Goal: Share content

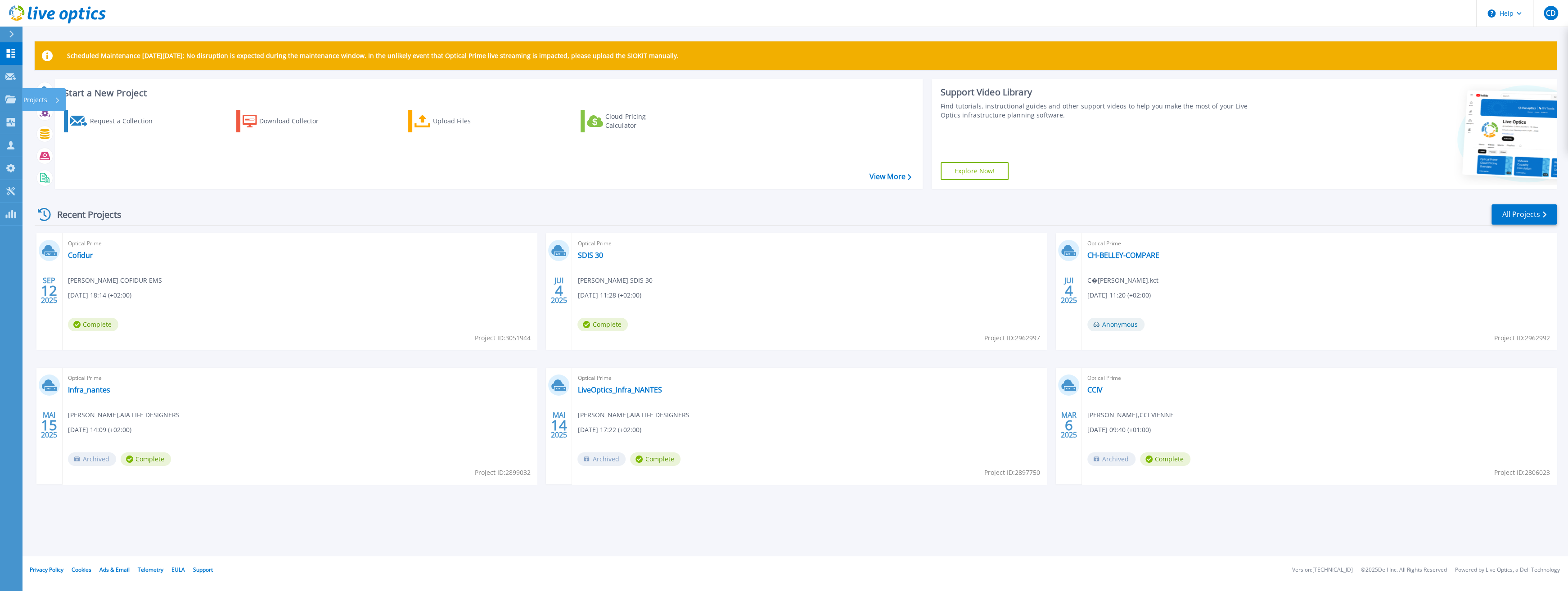
click at [28, 99] on p "Projects" at bounding box center [35, 100] width 24 height 23
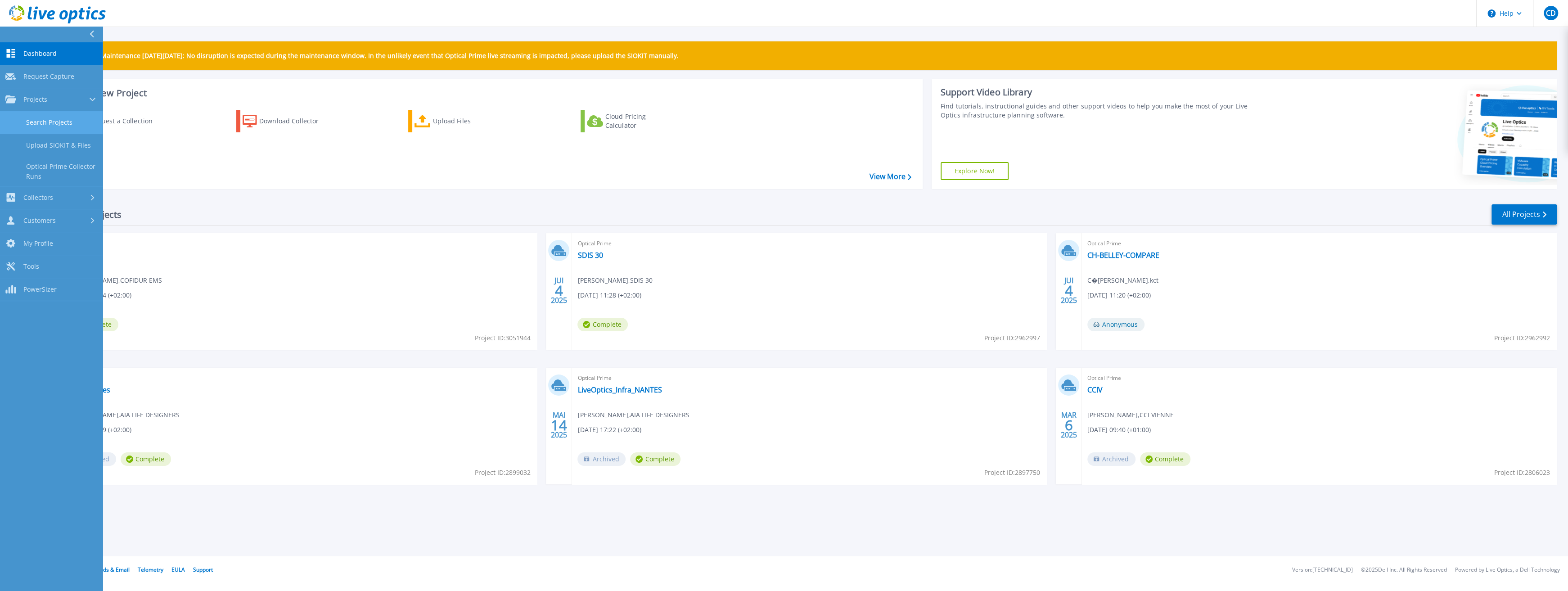
click at [65, 126] on link "Search Projects" at bounding box center [51, 123] width 103 height 23
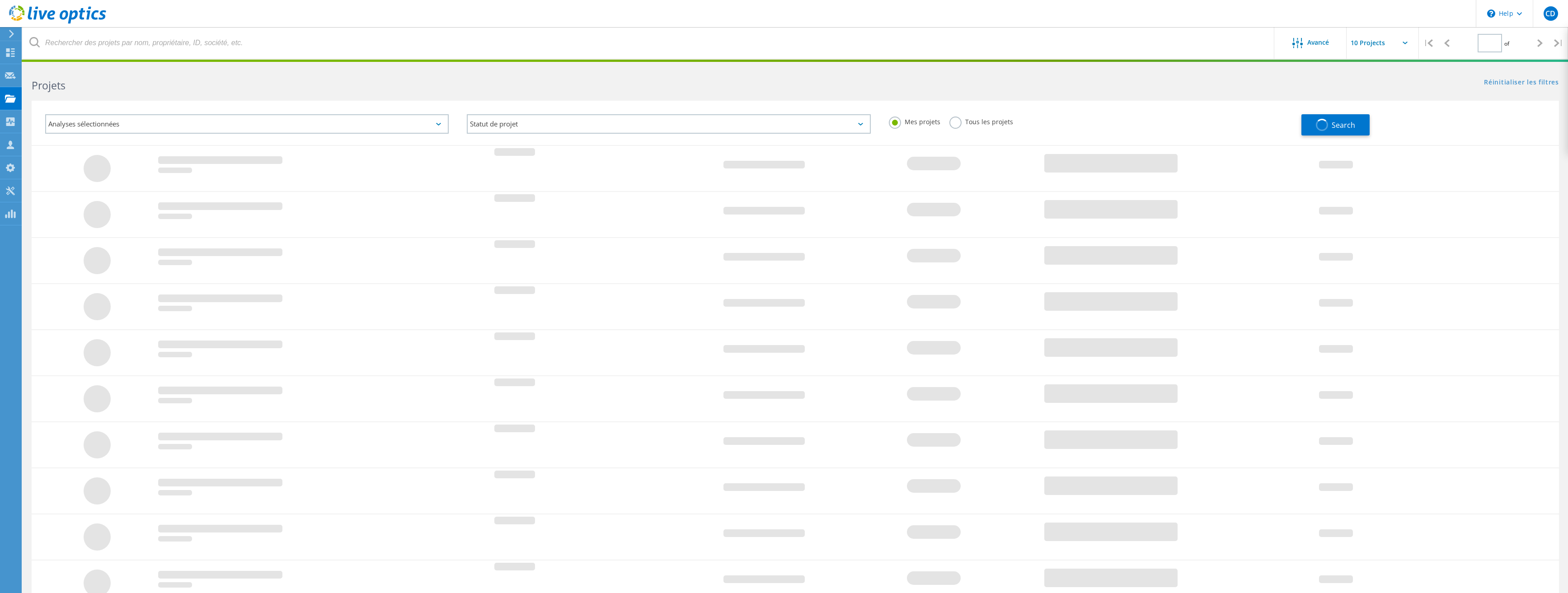
type input "1"
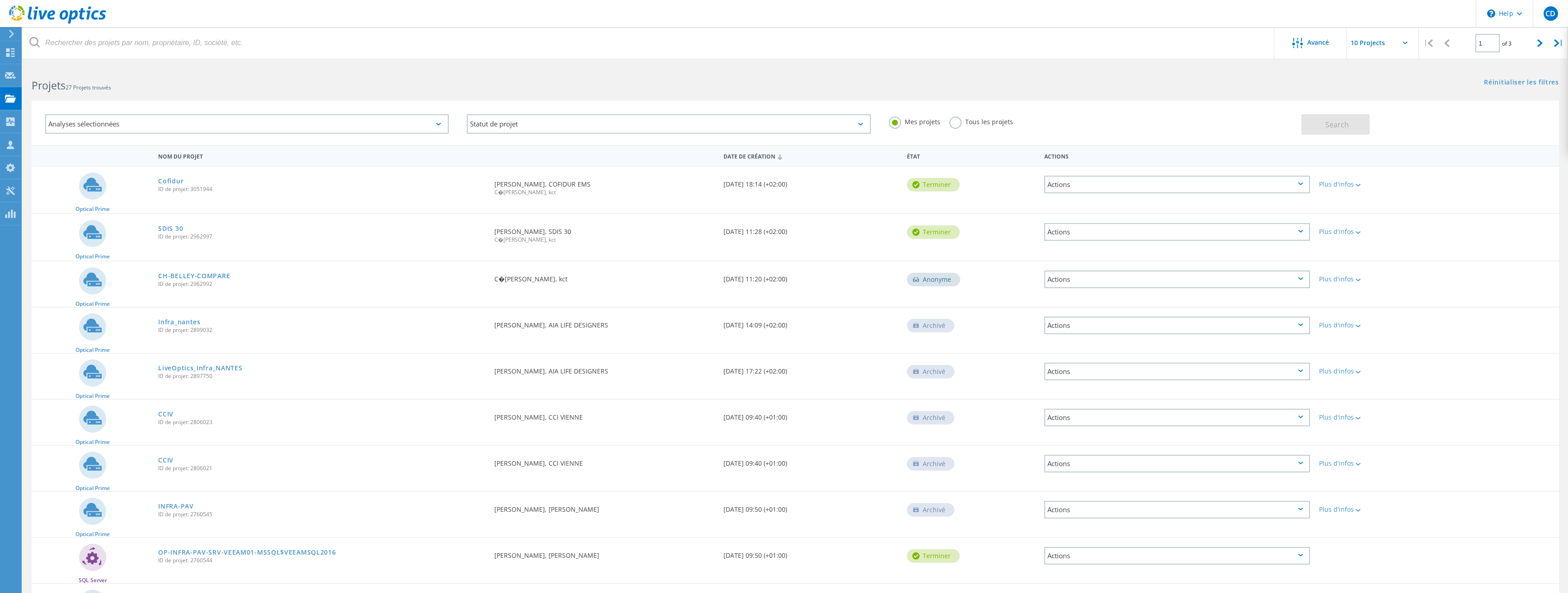
click at [953, 119] on label "Tous les projets" at bounding box center [981, 121] width 64 height 9
click at [0, 0] on input "Tous les projets" at bounding box center [0, 0] width 0 height 0
click at [1349, 130] on button "Search" at bounding box center [1335, 124] width 68 height 20
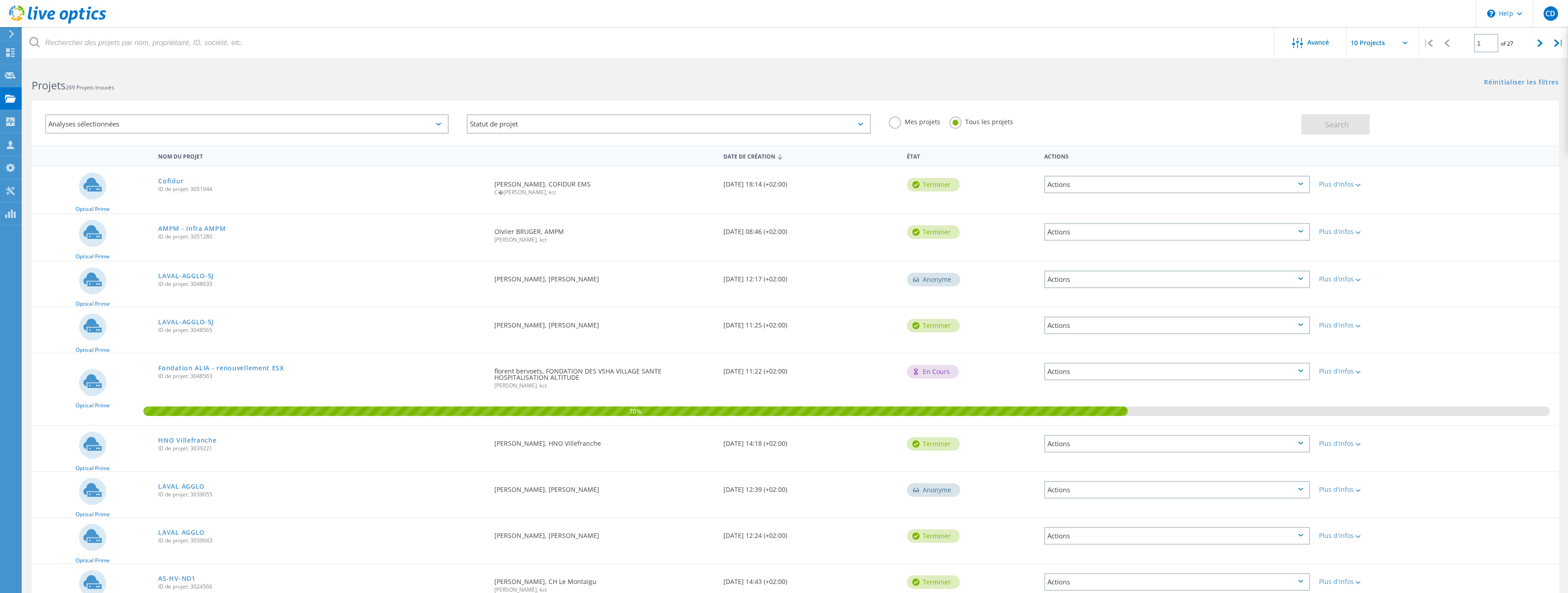
click at [1069, 230] on div "Actions" at bounding box center [1177, 231] width 266 height 18
click at [1090, 235] on div "Partager" at bounding box center [1177, 239] width 264 height 14
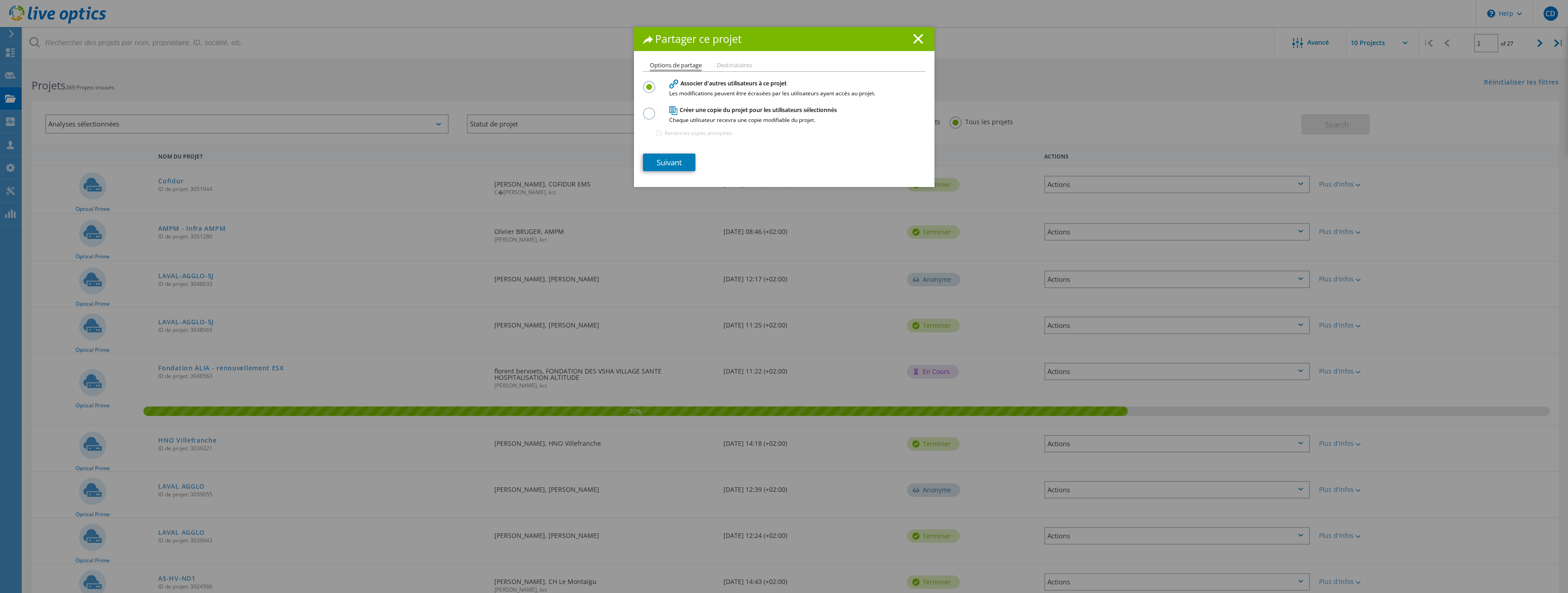
click at [643, 110] on label at bounding box center [651, 109] width 16 height 2
click at [0, 0] on input "radio" at bounding box center [0, 0] width 0 height 0
click at [643, 83] on label at bounding box center [651, 82] width 16 height 2
click at [0, 0] on input "radio" at bounding box center [0, 0] width 0 height 0
click at [665, 162] on link "Suivant" at bounding box center [669, 162] width 53 height 18
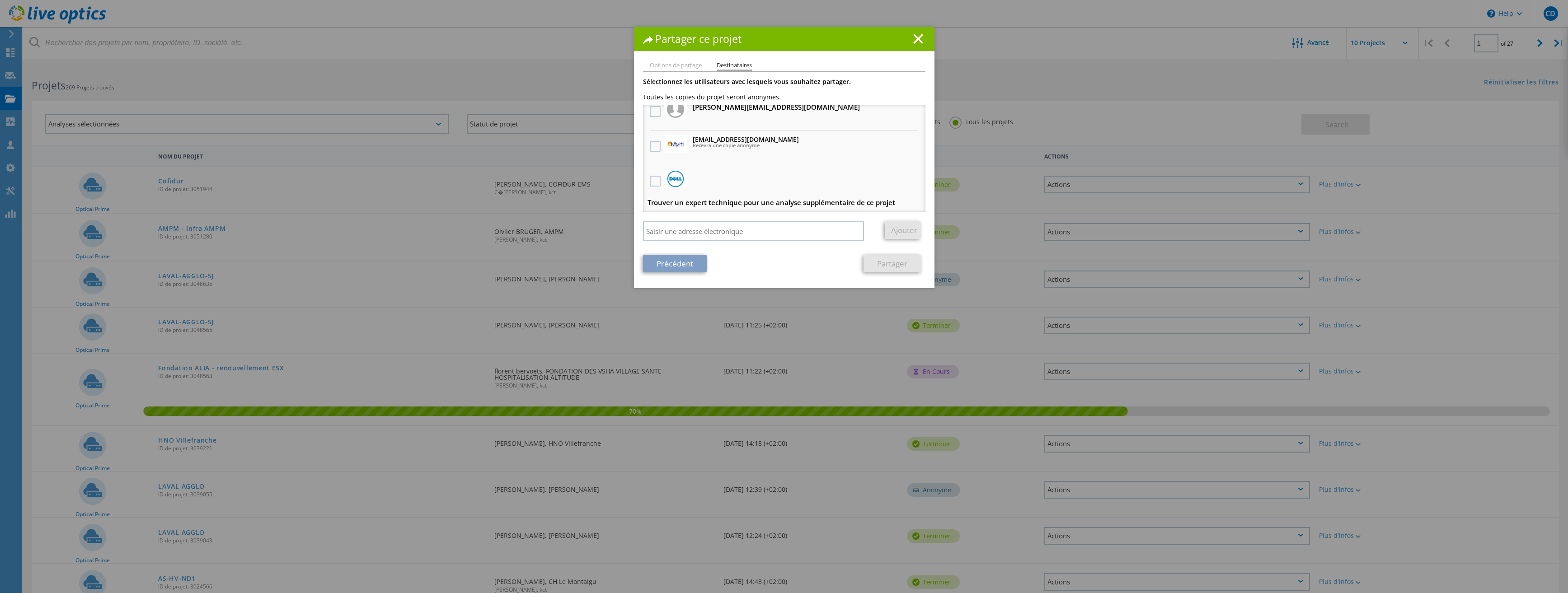
click at [667, 68] on li "Options de partage" at bounding box center [675, 66] width 52 height 7
click at [682, 266] on link "Précédent" at bounding box center [675, 263] width 64 height 18
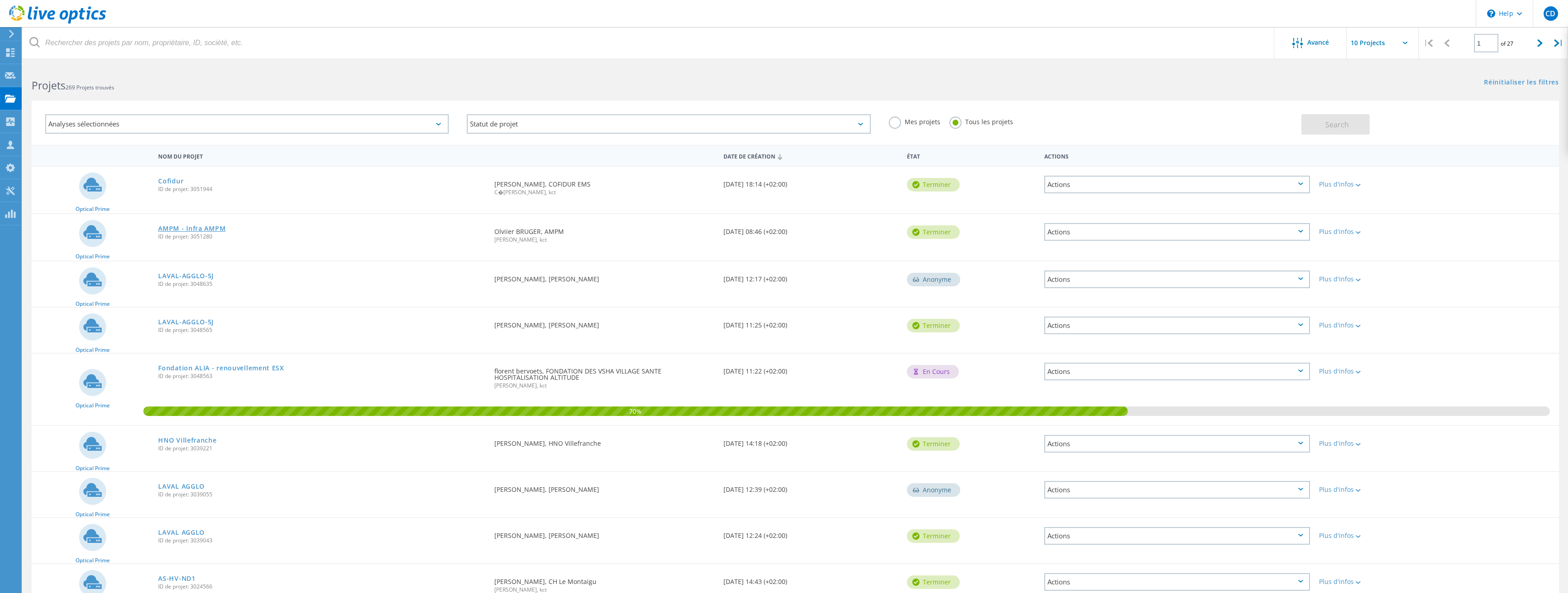
click at [216, 227] on link "AMPM - Infra AMPM" at bounding box center [192, 228] width 67 height 6
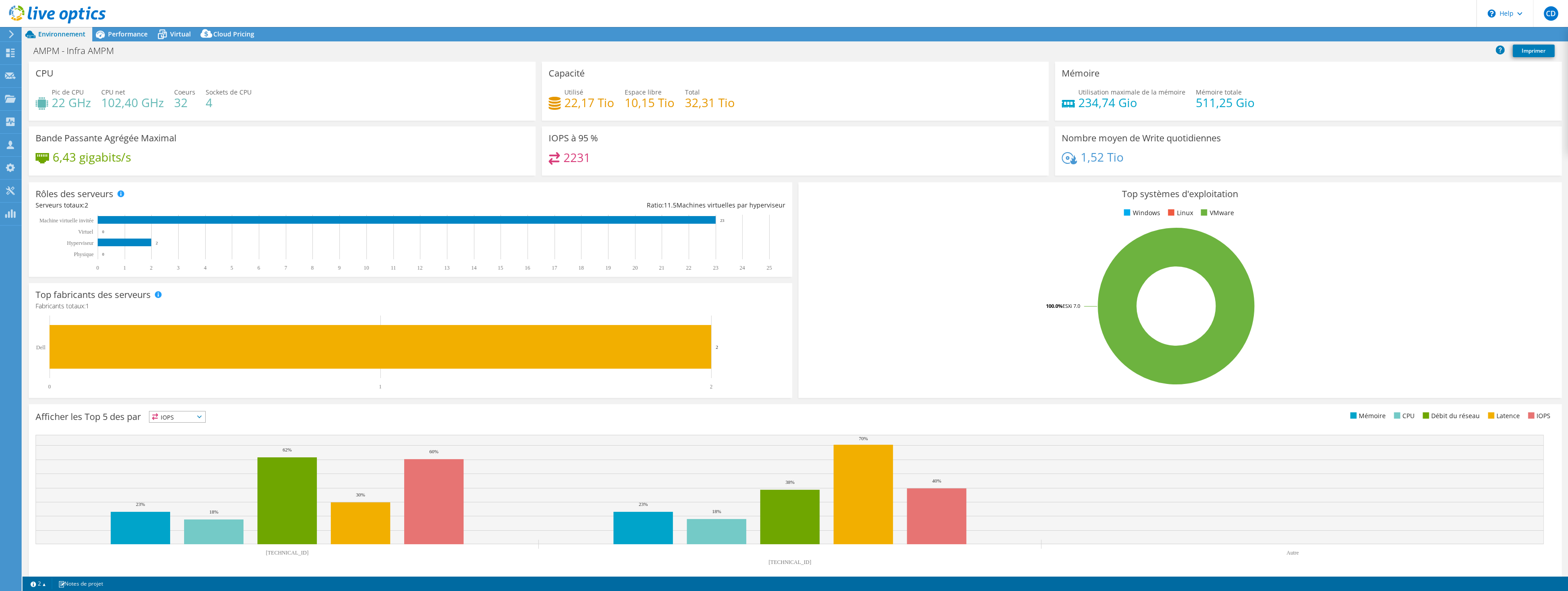
select select "USD"
click at [139, 38] on div "Performance" at bounding box center [124, 34] width 62 height 15
